Goal: Navigation & Orientation: Find specific page/section

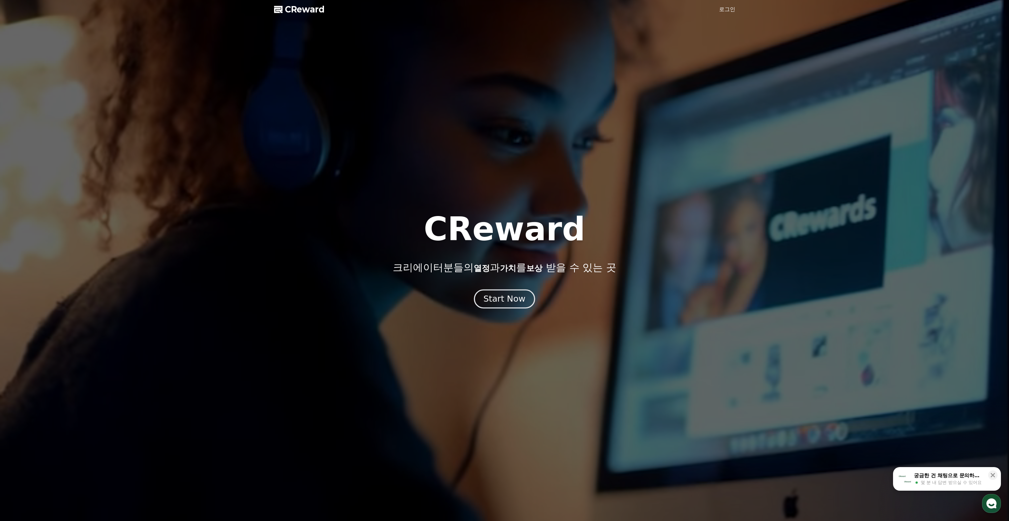
click at [503, 305] on div "Start Now" at bounding box center [504, 298] width 42 height 11
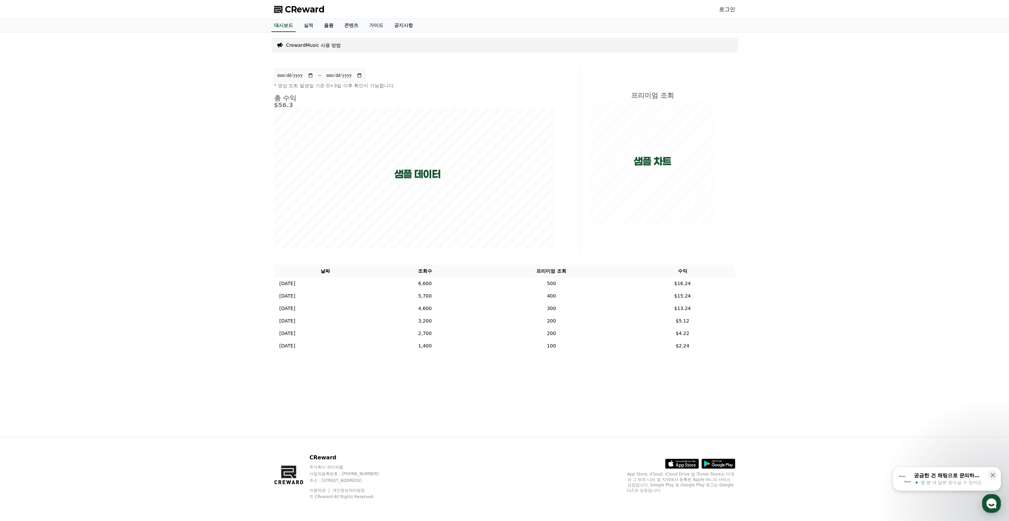
click at [339, 32] on link "음원" at bounding box center [328, 25] width 20 height 13
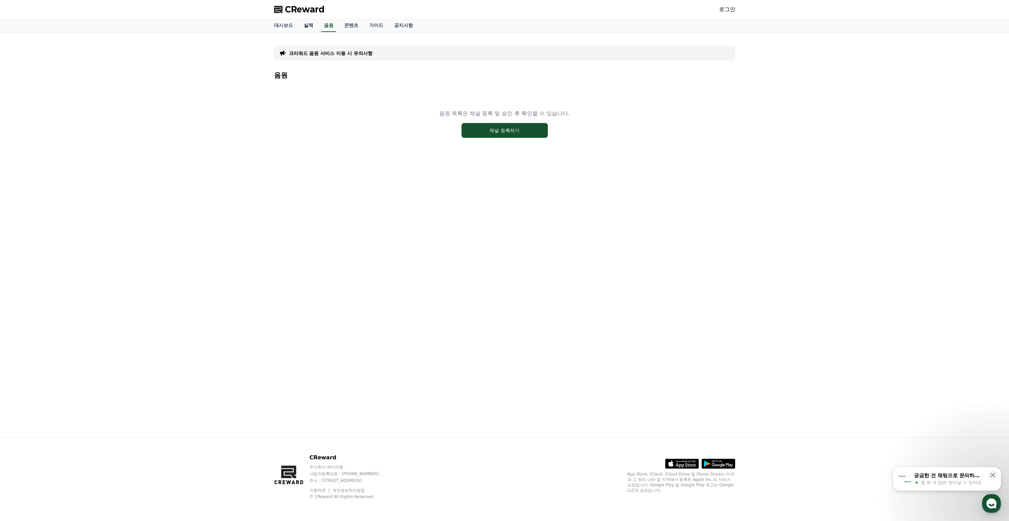
click at [326, 32] on div "대시보드 실적 음원 콘텐츠 가이드 공지사항" at bounding box center [505, 25] width 472 height 13
click at [313, 32] on link "실적" at bounding box center [308, 25] width 20 height 13
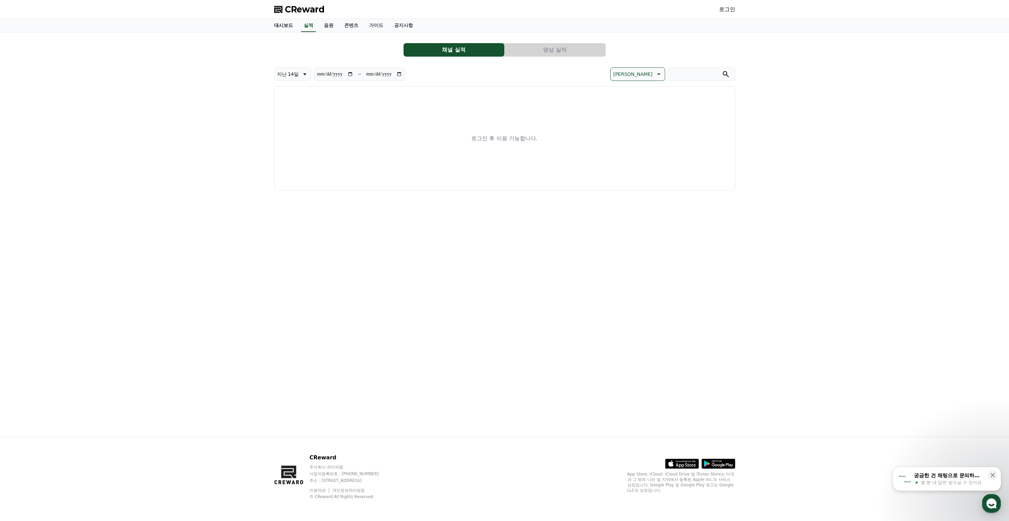
click at [298, 27] on link "대시보드" at bounding box center [284, 25] width 30 height 13
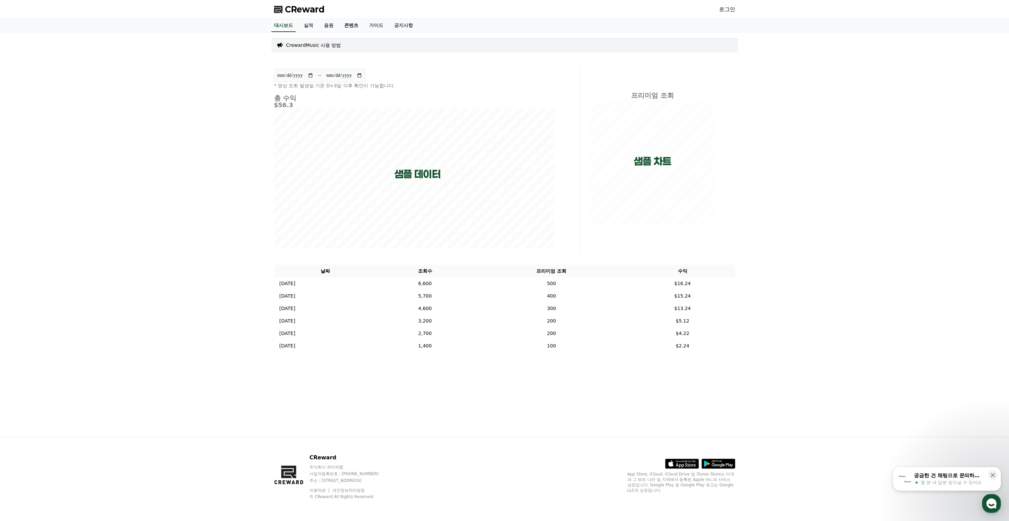
click at [360, 31] on link "콘텐츠" at bounding box center [351, 25] width 25 height 13
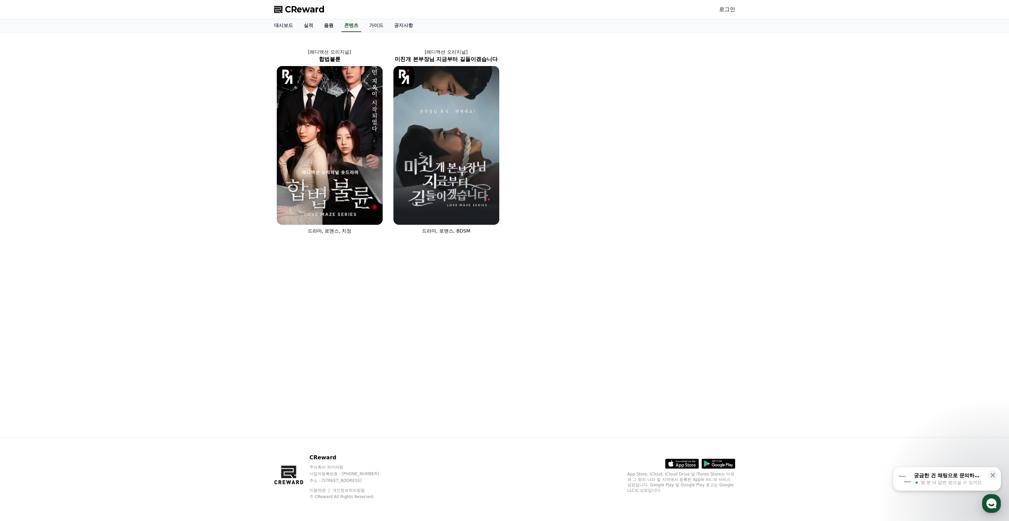
click at [339, 32] on link "음원" at bounding box center [328, 25] width 20 height 13
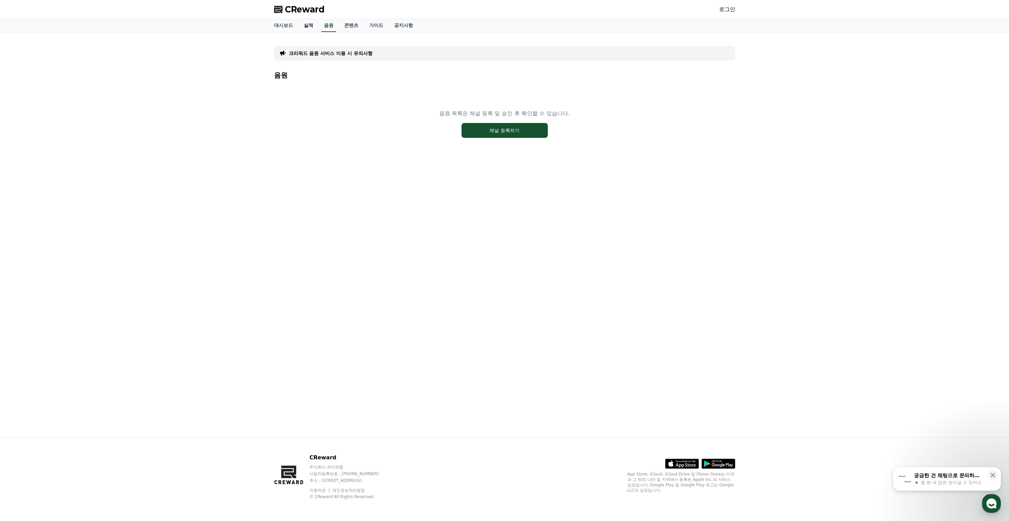
click at [318, 32] on link "실적" at bounding box center [308, 25] width 20 height 13
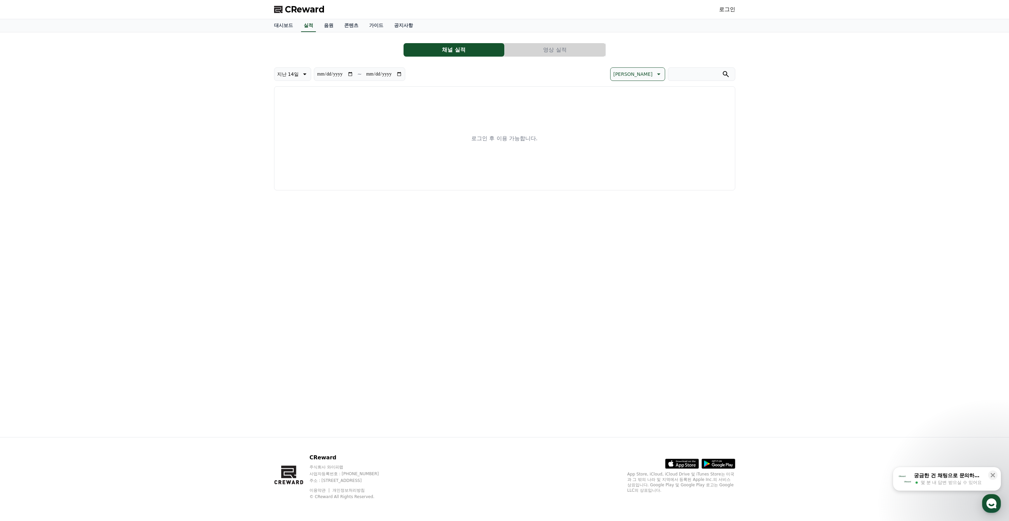
click at [418, 19] on div "CReward 로그인" at bounding box center [505, 9] width 472 height 19
click at [426, 43] on div "**********" at bounding box center [505, 234] width 472 height 405
click at [418, 30] on link "공지사항" at bounding box center [404, 25] width 30 height 13
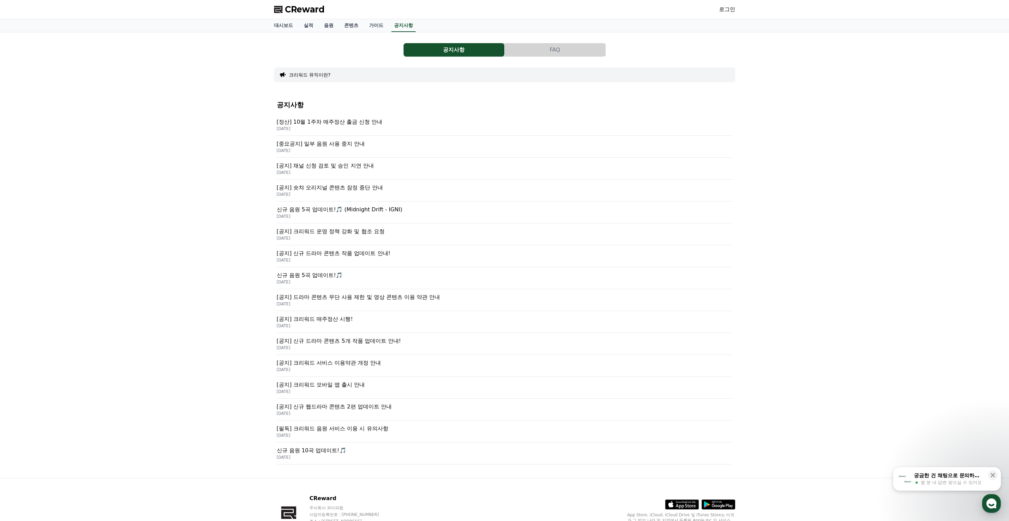
click at [429, 214] on p "신규 음원 5곡 업데이트!🎵 (Midnight Drift - IGNI)" at bounding box center [505, 210] width 456 height 8
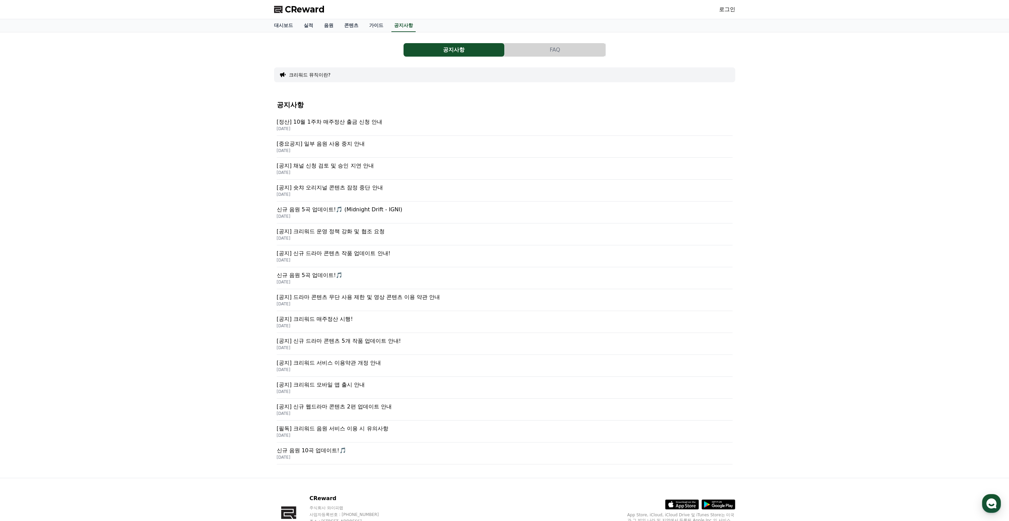
click at [449, 214] on p "신규 음원 5곡 업데이트!🎵 (Midnight Drift - IGNI)" at bounding box center [505, 210] width 456 height 8
click at [339, 30] on link "음원" at bounding box center [328, 25] width 20 height 13
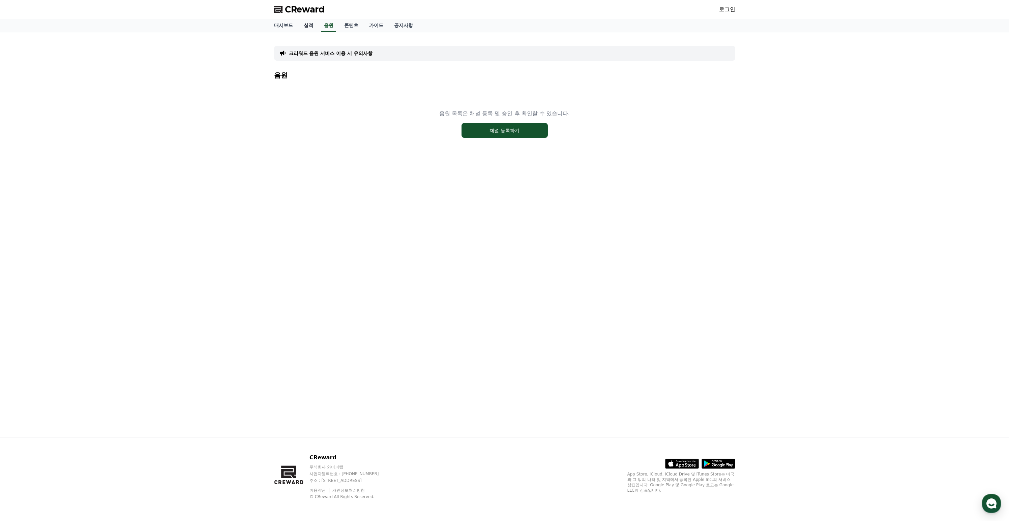
click at [316, 32] on link "실적" at bounding box center [308, 25] width 20 height 13
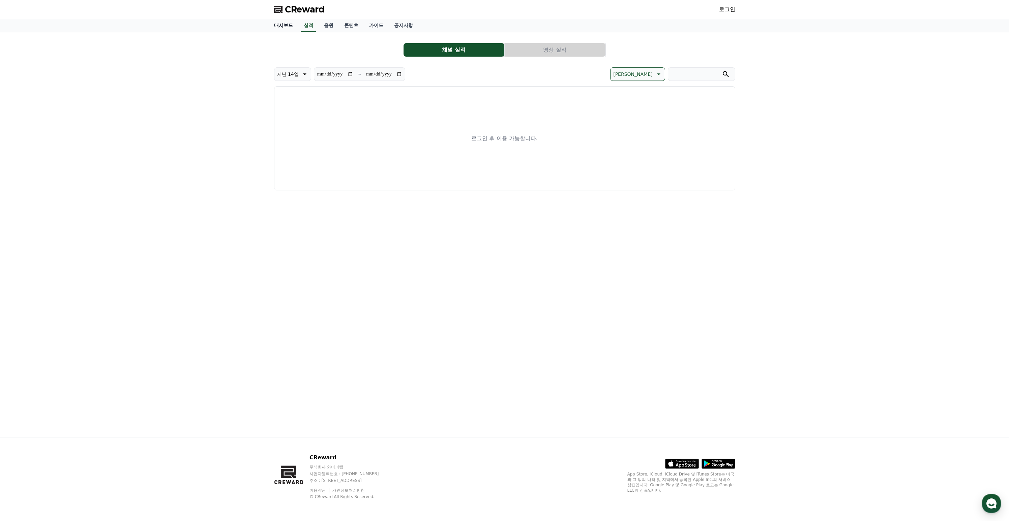
click at [293, 32] on link "대시보드" at bounding box center [284, 25] width 30 height 13
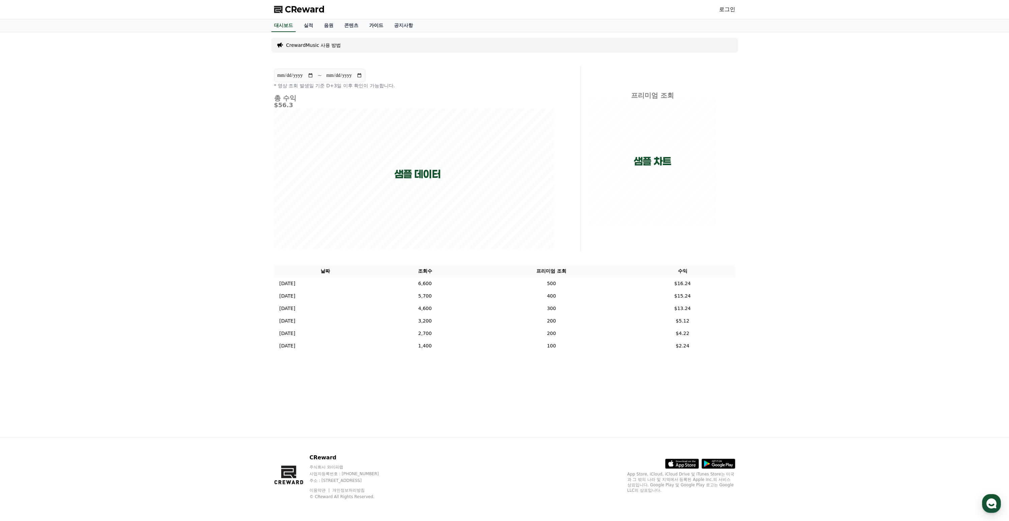
click at [385, 32] on link "가이드" at bounding box center [376, 25] width 25 height 13
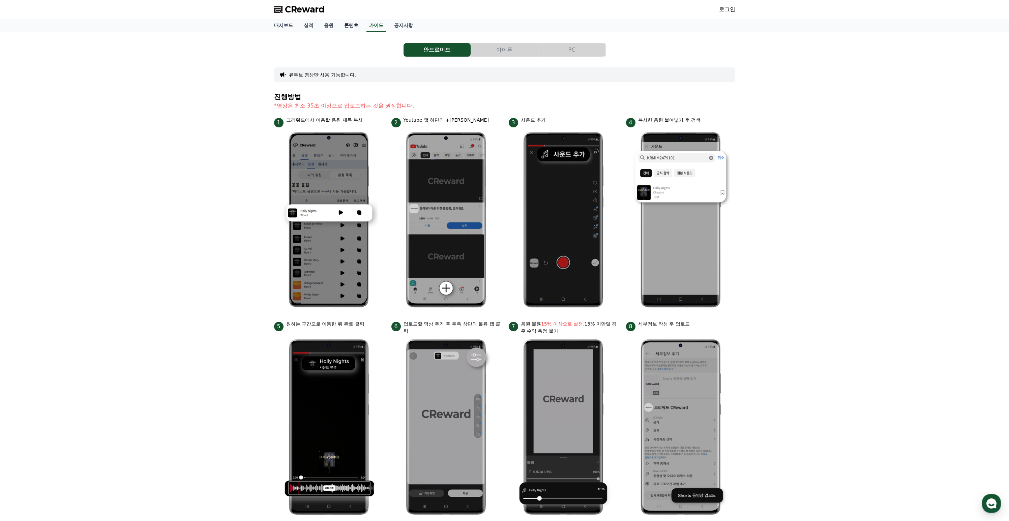
click at [364, 32] on link "콘텐츠" at bounding box center [351, 25] width 25 height 13
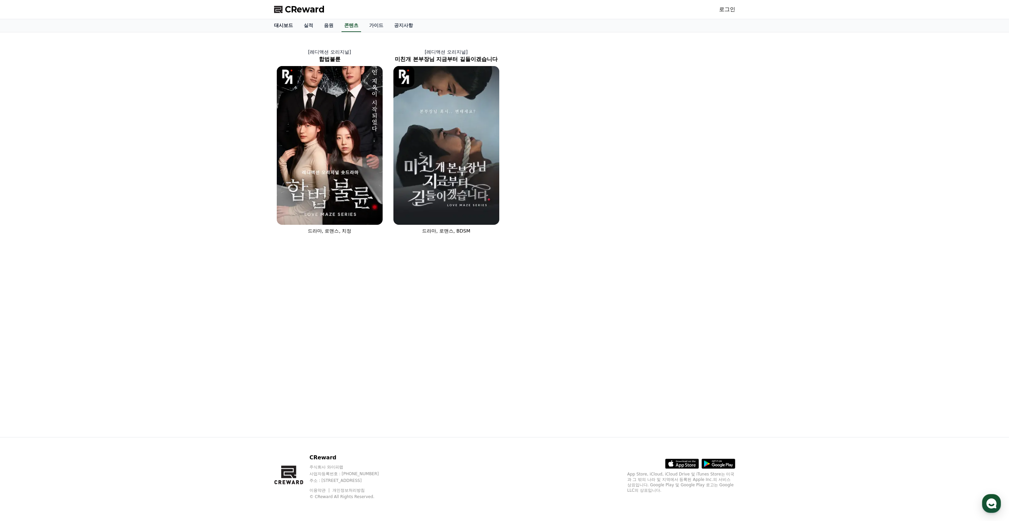
click at [294, 32] on link "대시보드" at bounding box center [284, 25] width 30 height 13
